Goal: Find specific page/section: Find specific page/section

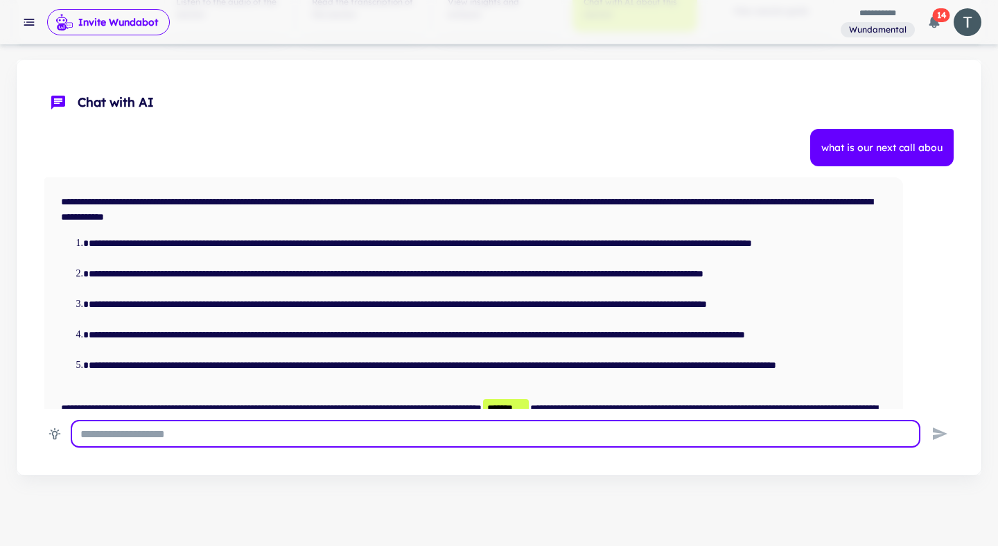
scroll to position [73, 0]
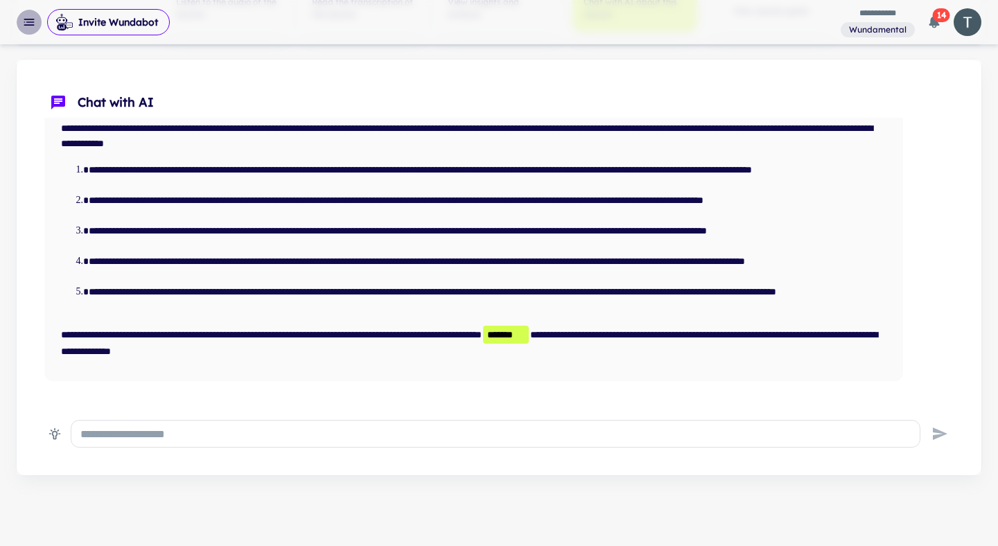
click at [31, 26] on icon "button" at bounding box center [29, 22] width 14 height 14
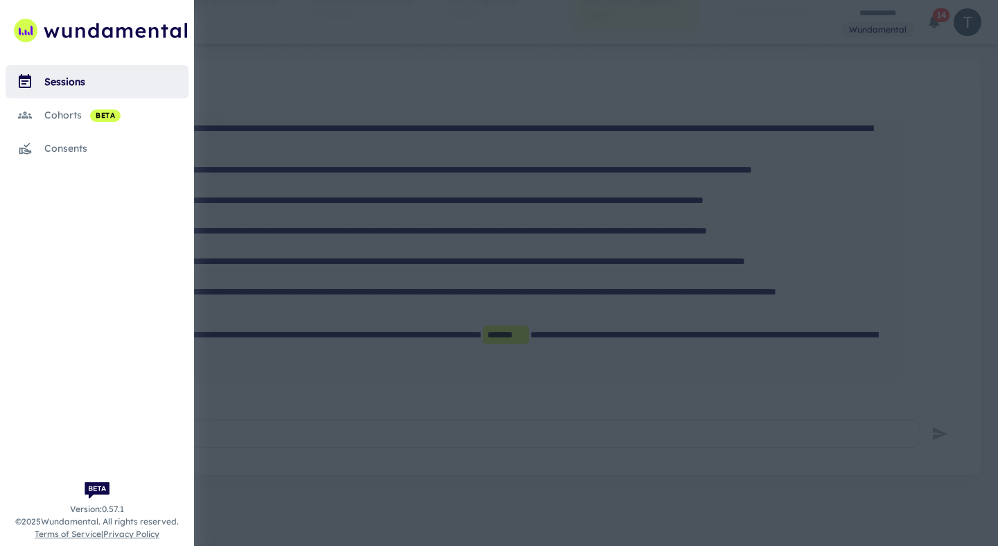
click at [73, 113] on div "cohorts beta" at bounding box center [116, 114] width 144 height 15
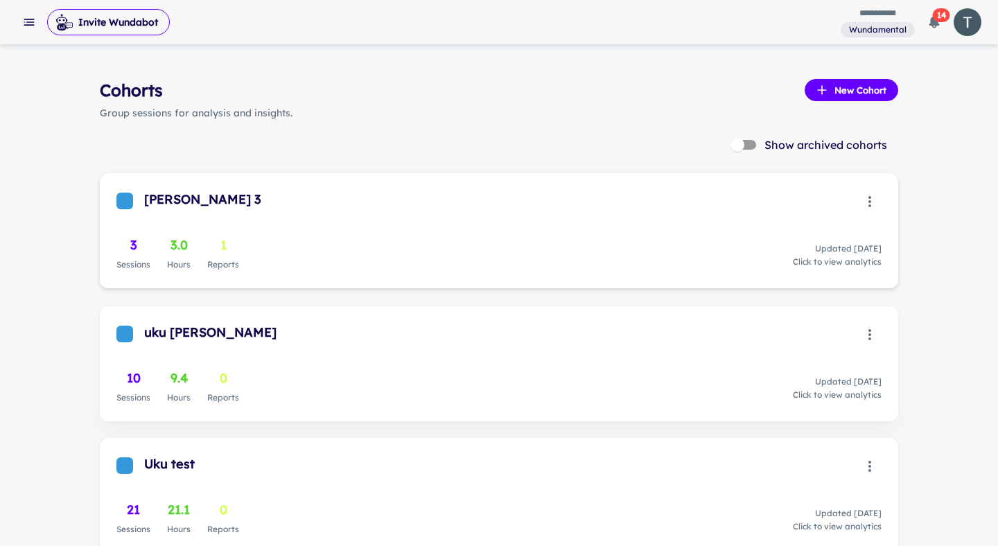
click at [370, 242] on div "3 Sessions 3.0 Hours 1 Reports Updated [DATE] Click to view analytics" at bounding box center [498, 254] width 765 height 36
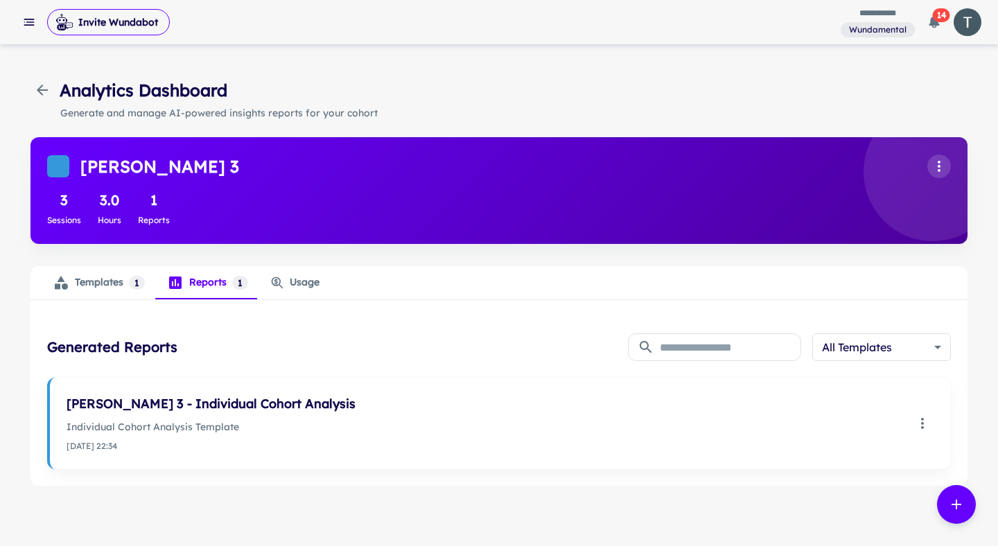
scroll to position [12, 0]
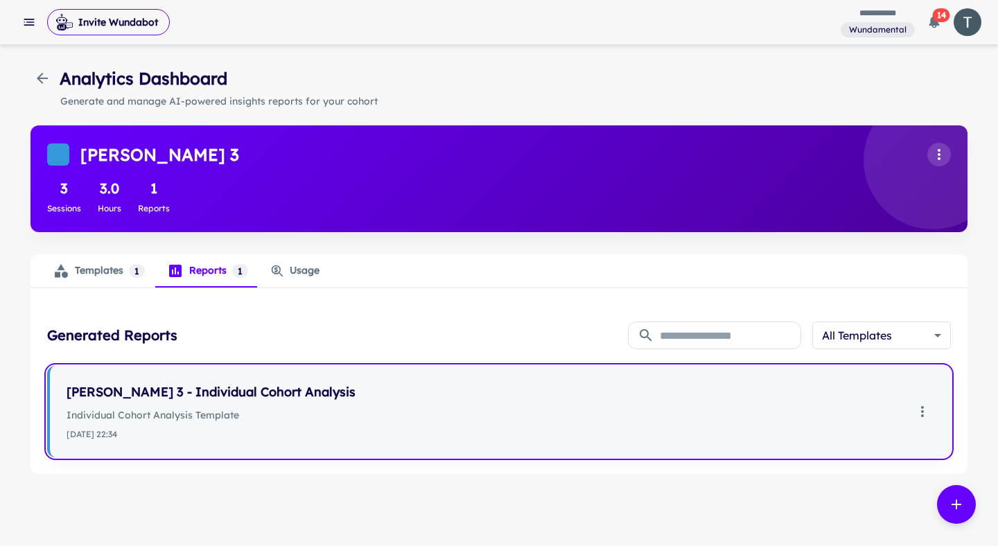
click at [207, 443] on div "[PERSON_NAME] 3 - Individual Cohort Analysis Individual Cohort Analysis Templat…" at bounding box center [500, 411] width 901 height 91
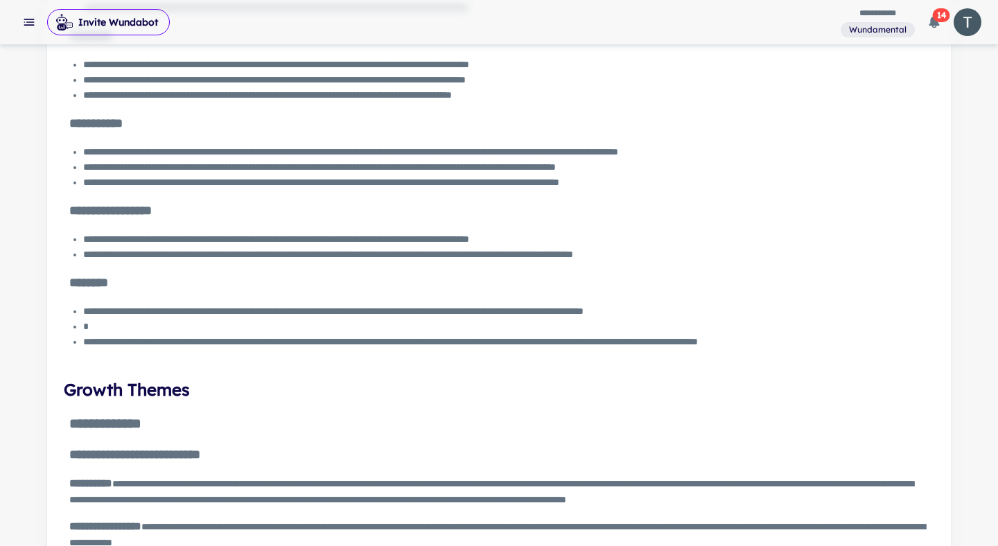
scroll to position [671, 0]
